Goal: Information Seeking & Learning: Find specific fact

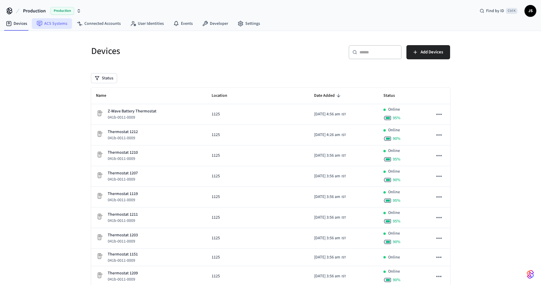
click at [56, 20] on link "ACS Systems" at bounding box center [52, 23] width 40 height 11
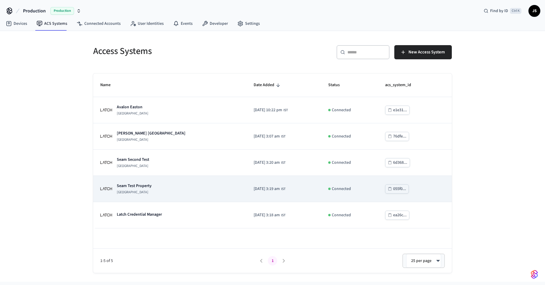
click at [145, 185] on p "Seam Test Property" at bounding box center [134, 186] width 35 height 6
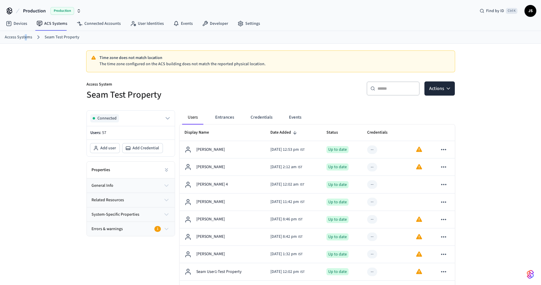
click at [25, 36] on link "Access Systems" at bounding box center [18, 37] width 27 height 6
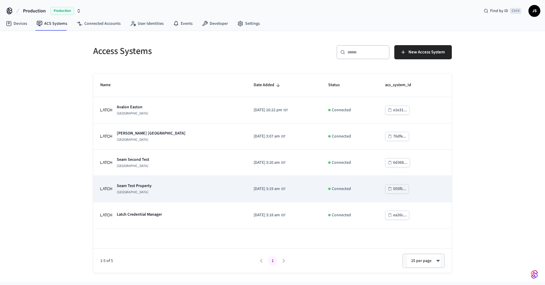
click at [137, 187] on p "Seam Test Property" at bounding box center [134, 186] width 35 height 6
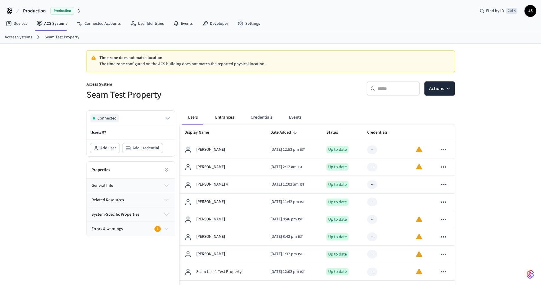
click at [230, 117] on button "Entrances" at bounding box center [224, 117] width 28 height 14
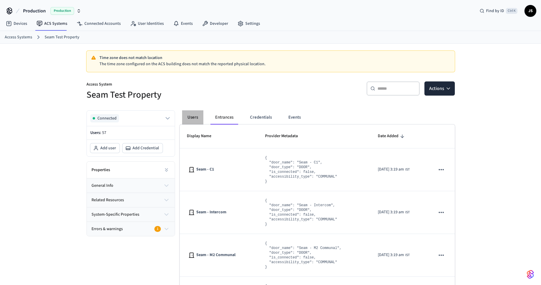
click at [195, 115] on button "Users" at bounding box center [192, 117] width 21 height 14
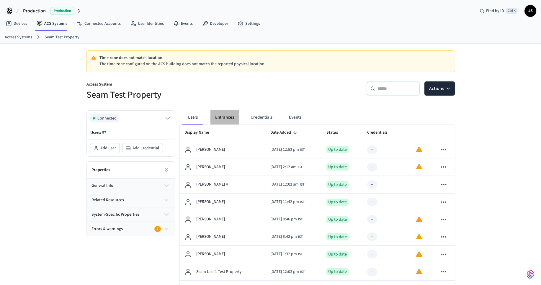
click at [230, 118] on button "Entrances" at bounding box center [224, 117] width 28 height 14
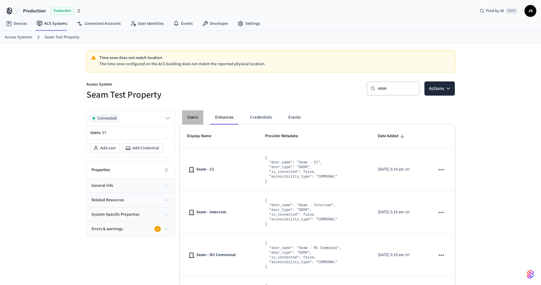
click at [196, 117] on button "Users" at bounding box center [192, 117] width 21 height 14
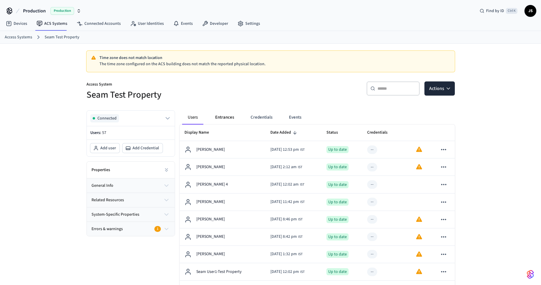
click at [226, 118] on button "Entrances" at bounding box center [224, 117] width 28 height 14
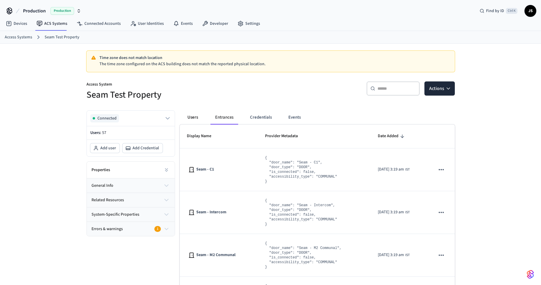
click at [193, 115] on button "Users" at bounding box center [192, 117] width 21 height 14
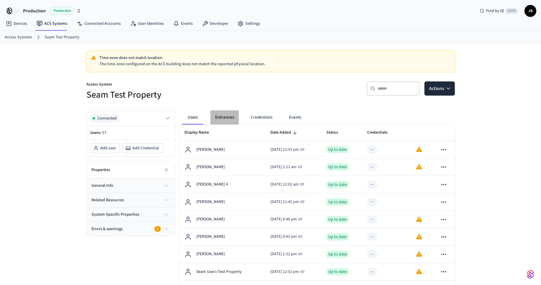
click at [222, 121] on button "Entrances" at bounding box center [224, 117] width 28 height 14
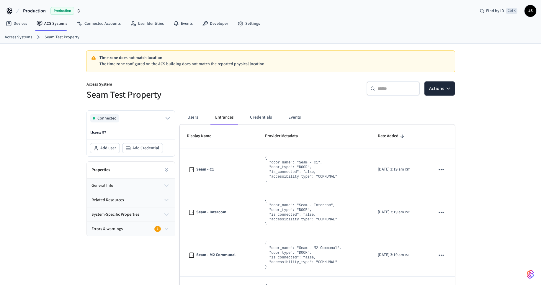
click at [220, 117] on button "Entrances" at bounding box center [224, 117] width 28 height 14
click at [192, 116] on button "Users" at bounding box center [192, 117] width 21 height 14
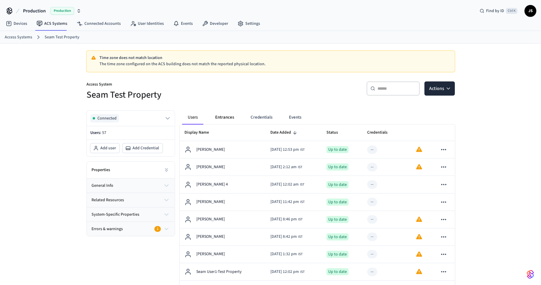
click at [220, 117] on button "Entrances" at bounding box center [224, 117] width 28 height 14
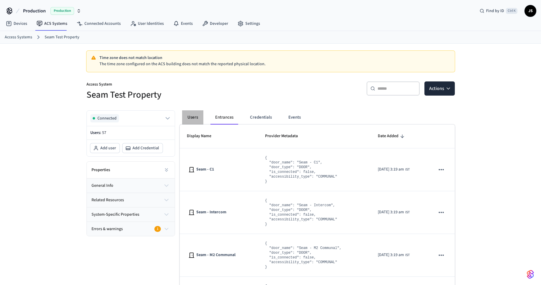
click at [188, 118] on button "Users" at bounding box center [192, 117] width 21 height 14
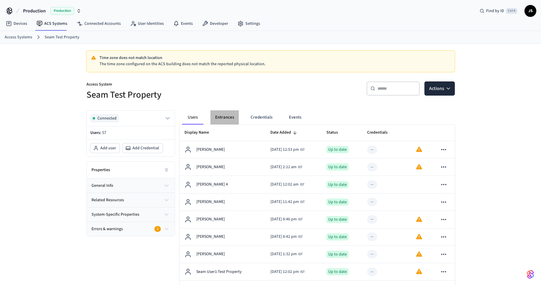
click at [224, 117] on button "Entrances" at bounding box center [224, 117] width 28 height 14
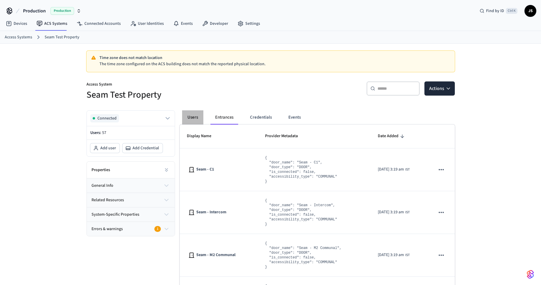
click at [190, 117] on button "Users" at bounding box center [192, 117] width 21 height 14
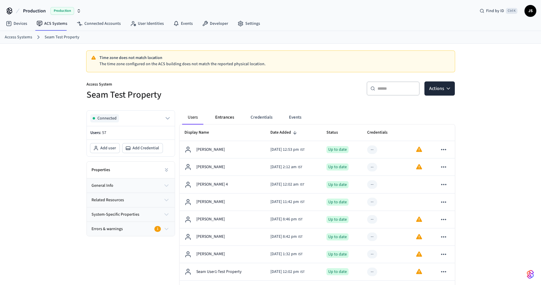
click at [225, 116] on button "Entrances" at bounding box center [224, 117] width 28 height 14
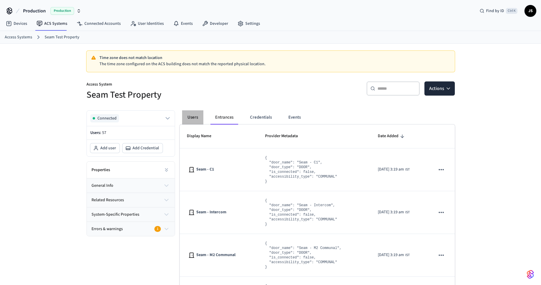
click at [189, 116] on button "Users" at bounding box center [192, 117] width 21 height 14
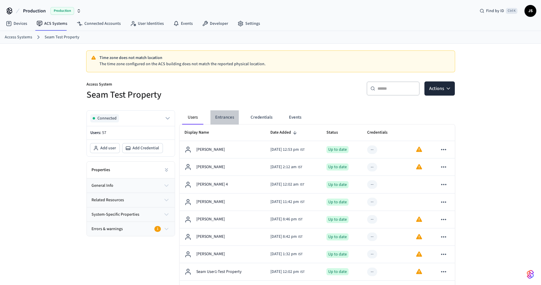
click at [222, 119] on button "Entrances" at bounding box center [224, 117] width 28 height 14
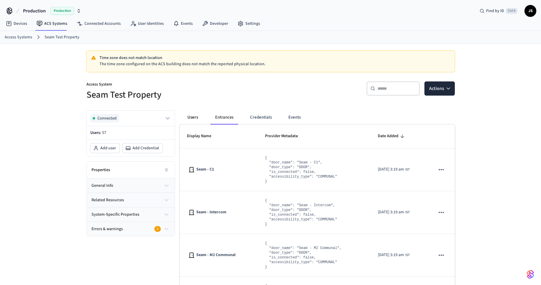
click at [192, 116] on button "Users" at bounding box center [192, 117] width 21 height 14
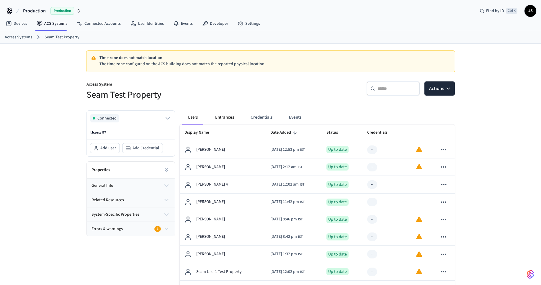
click at [227, 118] on button "Entrances" at bounding box center [224, 117] width 28 height 14
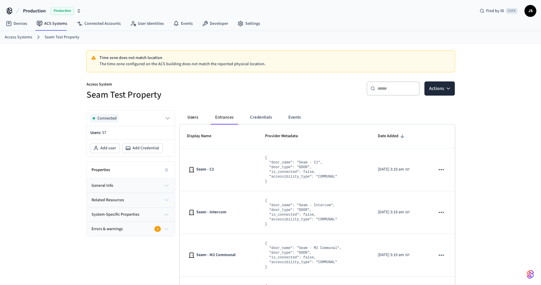
click at [199, 118] on button "Users" at bounding box center [192, 117] width 21 height 14
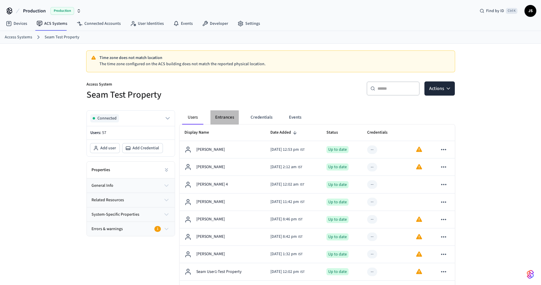
click at [216, 117] on button "Entrances" at bounding box center [224, 117] width 28 height 14
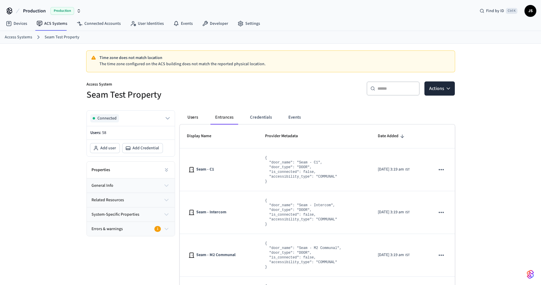
click at [191, 117] on button "Users" at bounding box center [192, 117] width 21 height 14
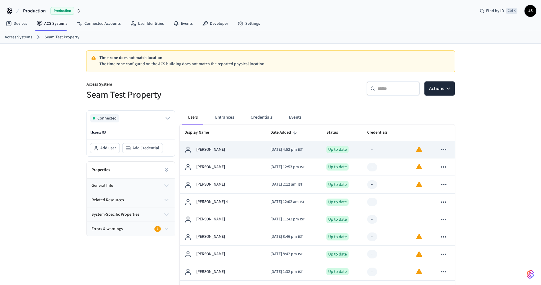
click at [220, 150] on div "[PERSON_NAME]" at bounding box center [222, 149] width 76 height 7
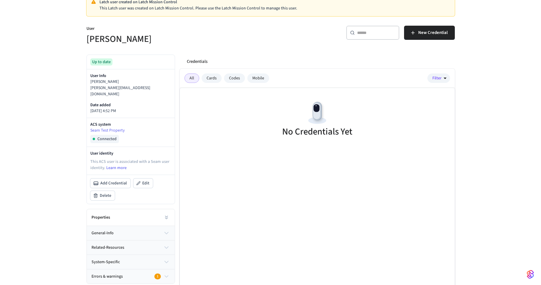
scroll to position [58, 0]
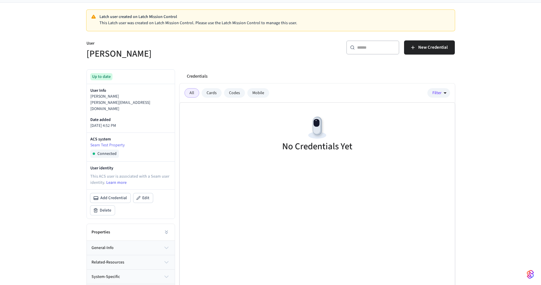
scroll to position [41, 0]
click at [217, 90] on div "Cards" at bounding box center [212, 92] width 20 height 9
click at [196, 94] on div "All" at bounding box center [191, 92] width 15 height 9
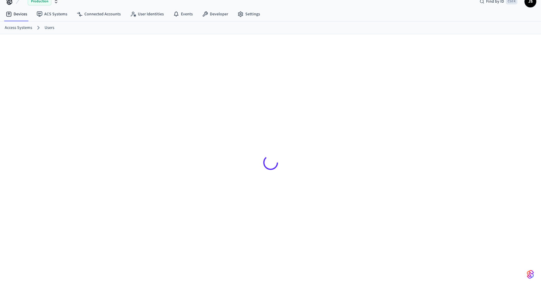
scroll to position [9, 0]
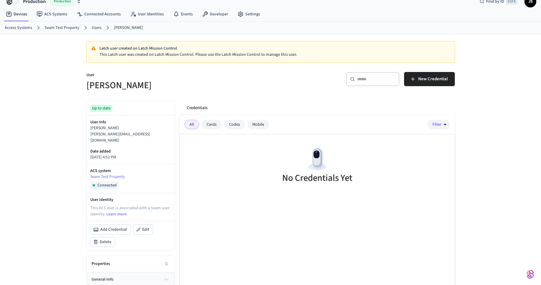
click at [212, 125] on div "Cards" at bounding box center [212, 124] width 20 height 9
click at [190, 125] on div "All" at bounding box center [191, 124] width 15 height 9
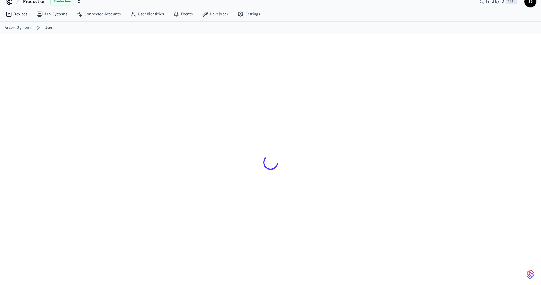
scroll to position [9, 0]
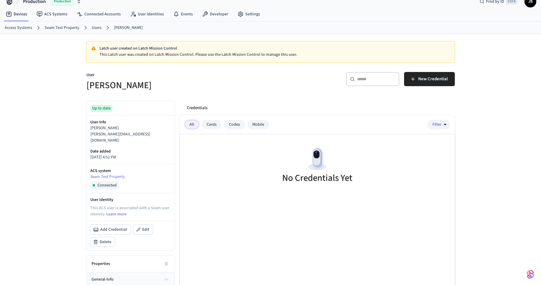
click at [209, 123] on div "Cards" at bounding box center [212, 124] width 20 height 9
click at [190, 127] on div "All" at bounding box center [191, 124] width 15 height 9
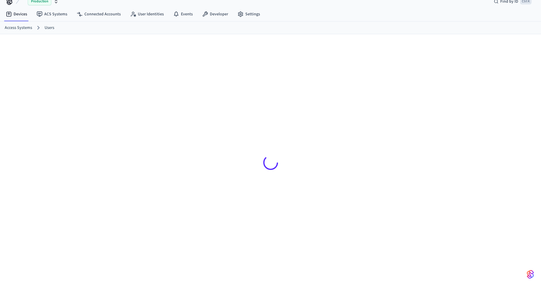
scroll to position [9, 0]
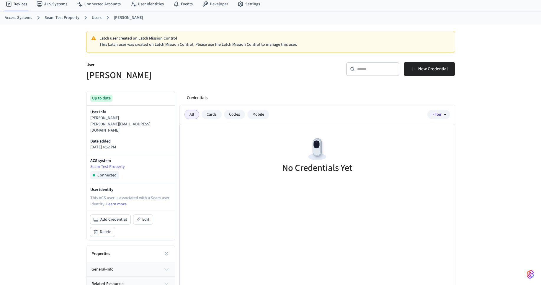
scroll to position [58, 0]
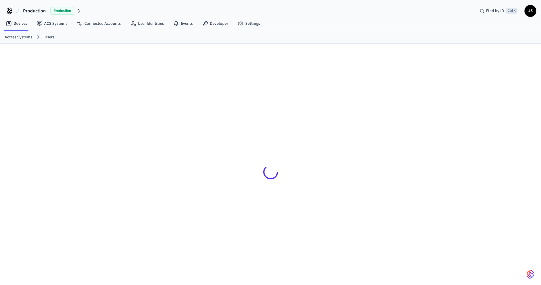
scroll to position [9, 0]
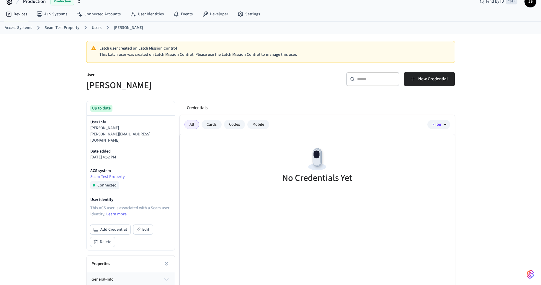
click at [212, 124] on div "Cards" at bounding box center [212, 124] width 20 height 9
click at [195, 125] on div "All" at bounding box center [191, 124] width 15 height 9
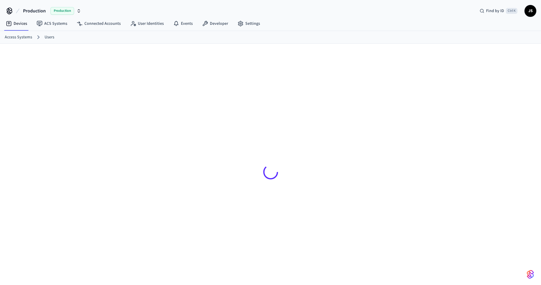
scroll to position [9, 0]
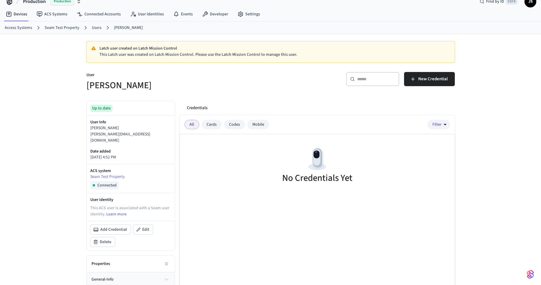
click at [67, 28] on link "Seam Test Property" at bounding box center [62, 28] width 35 height 6
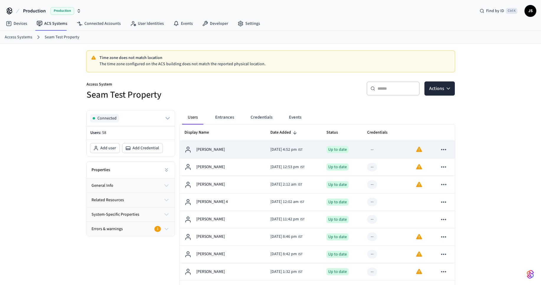
click at [228, 150] on div "[PERSON_NAME]" at bounding box center [222, 149] width 76 height 7
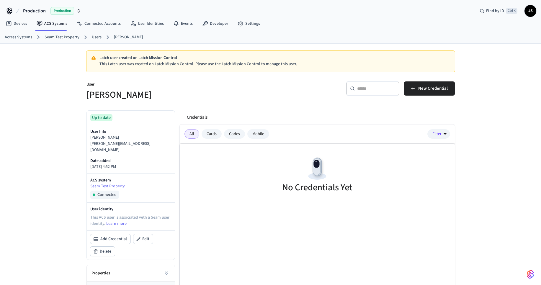
scroll to position [58, 0]
click at [208, 134] on div "Cards" at bounding box center [212, 133] width 20 height 9
click at [234, 134] on div "Codes" at bounding box center [234, 133] width 21 height 9
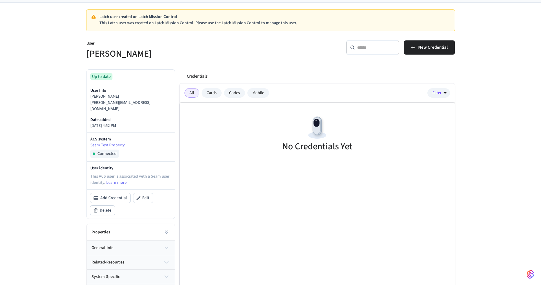
scroll to position [58, 0]
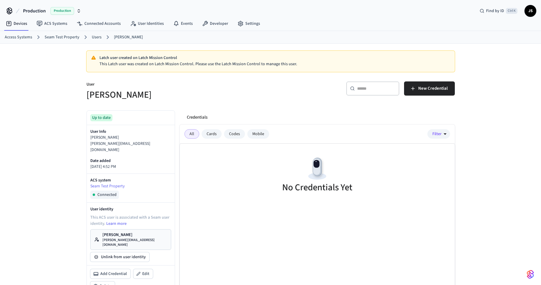
click at [99, 35] on link "Users" at bounding box center [97, 37] width 10 height 6
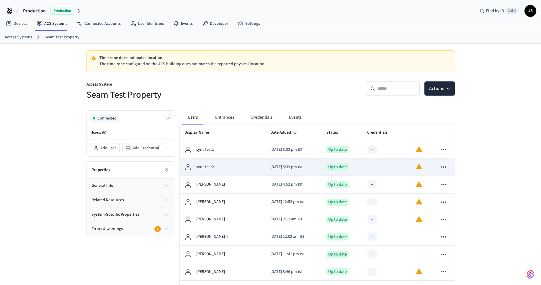
click at [214, 168] on div "sync test2" at bounding box center [222, 166] width 76 height 7
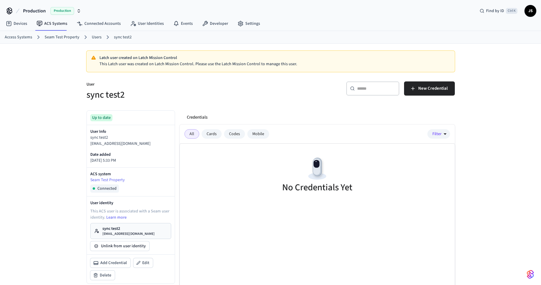
click at [97, 37] on link "Users" at bounding box center [97, 37] width 10 height 6
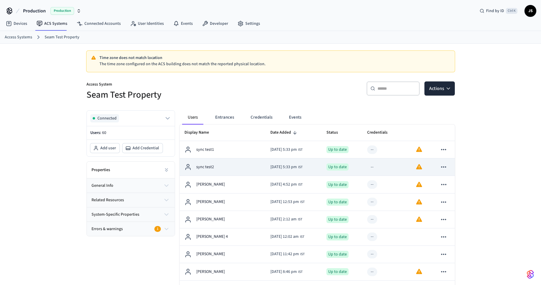
click at [211, 165] on p "sync test2" at bounding box center [205, 167] width 18 height 6
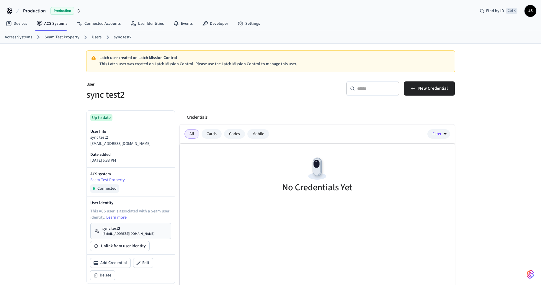
click at [93, 37] on link "Users" at bounding box center [97, 37] width 10 height 6
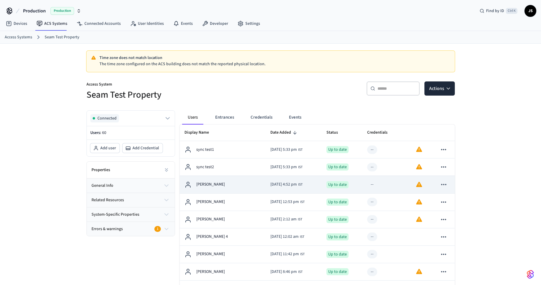
click at [210, 181] on div "[PERSON_NAME]" at bounding box center [222, 184] width 76 height 7
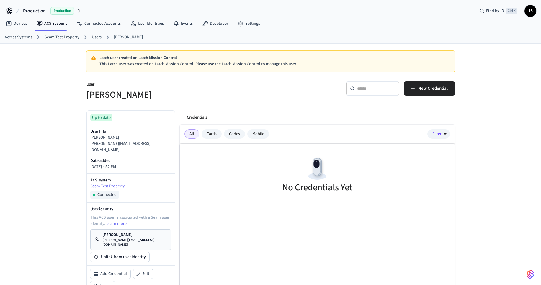
click at [212, 131] on div "Cards" at bounding box center [212, 133] width 20 height 9
click at [190, 134] on div "All" at bounding box center [191, 133] width 15 height 9
click at [235, 137] on div "Codes" at bounding box center [234, 133] width 21 height 9
click at [96, 37] on link "Users" at bounding box center [97, 37] width 10 height 6
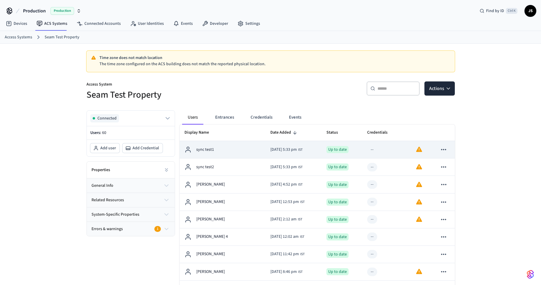
click at [221, 150] on div "sync test1" at bounding box center [222, 149] width 76 height 7
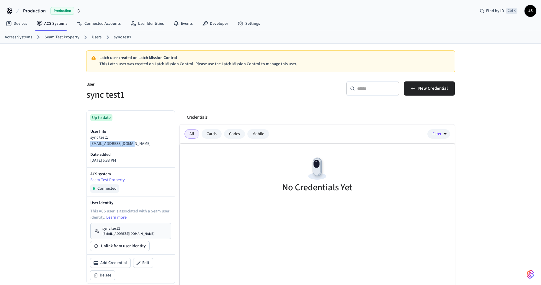
copy p "[EMAIL_ADDRESS][DOMAIN_NAME]"
drag, startPoint x: 138, startPoint y: 142, endPoint x: 85, endPoint y: 145, distance: 52.9
click at [85, 145] on div "Up to date User Info sync test1 [EMAIL_ADDRESS][DOMAIN_NAME] Date added [DATE] …" at bounding box center [128, 235] width 93 height 258
